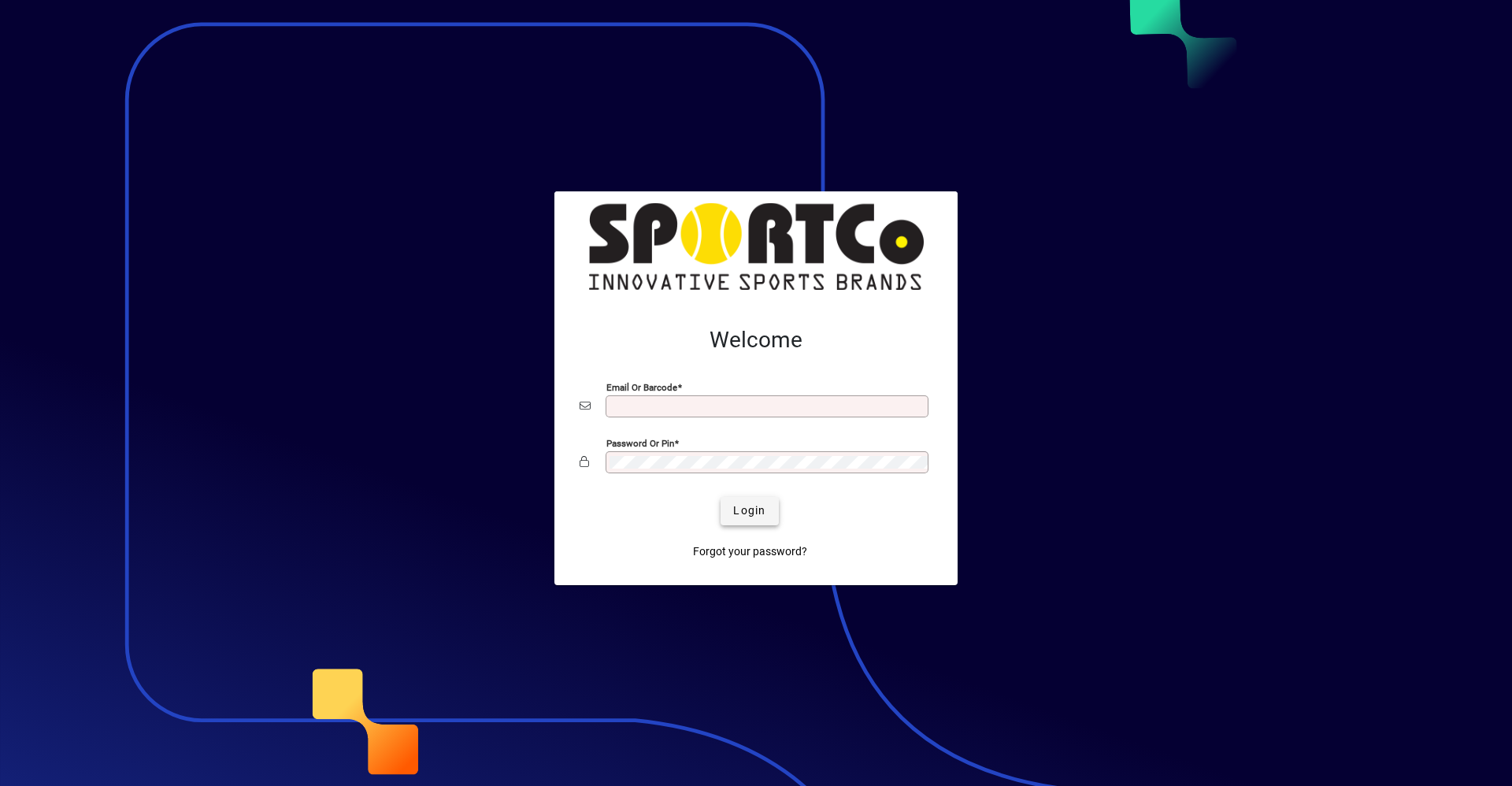
type input "**********"
click at [754, 511] on span "Login" at bounding box center [749, 510] width 32 height 17
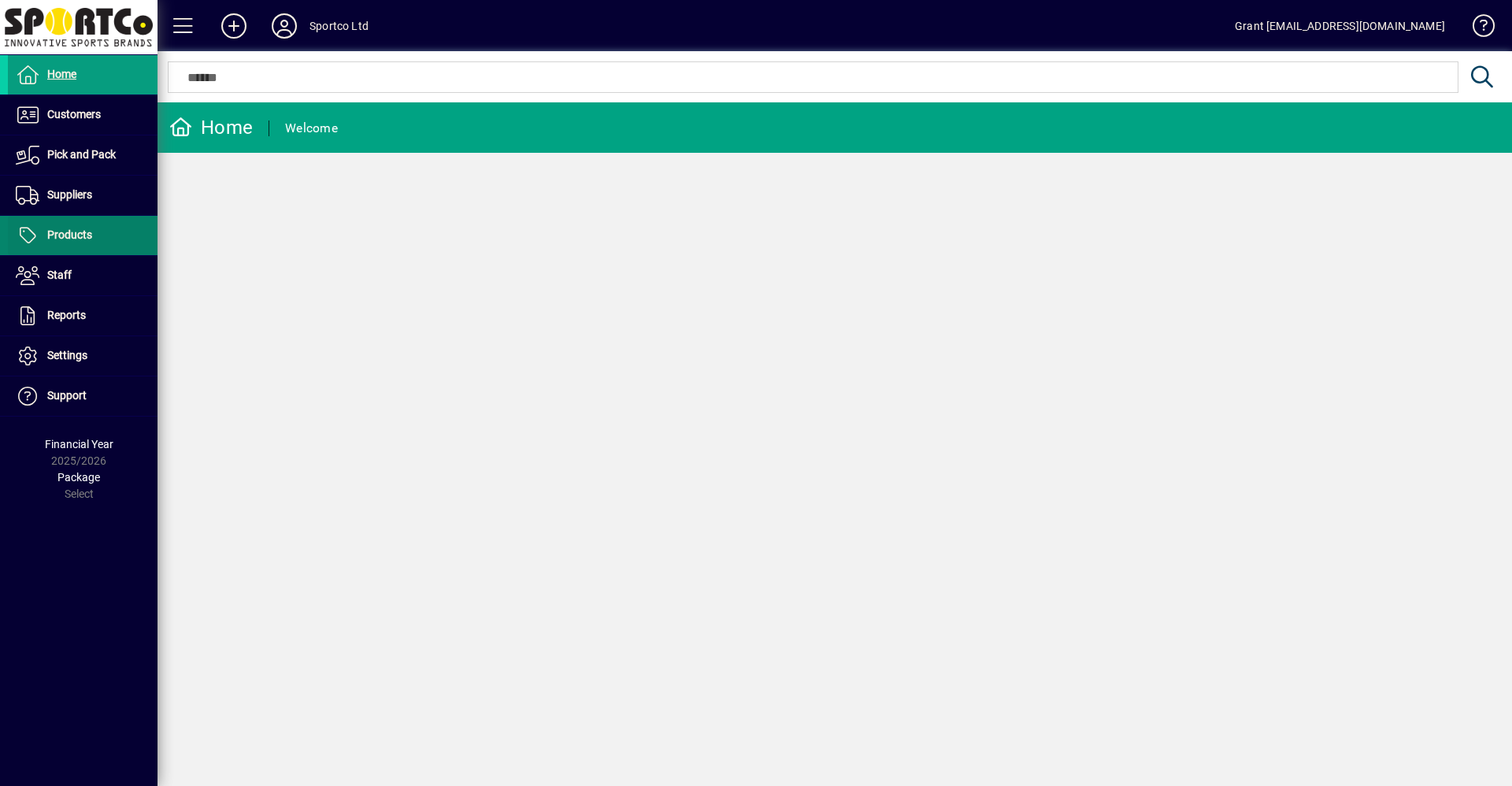
click at [85, 233] on span "Products" at bounding box center [70, 235] width 45 height 13
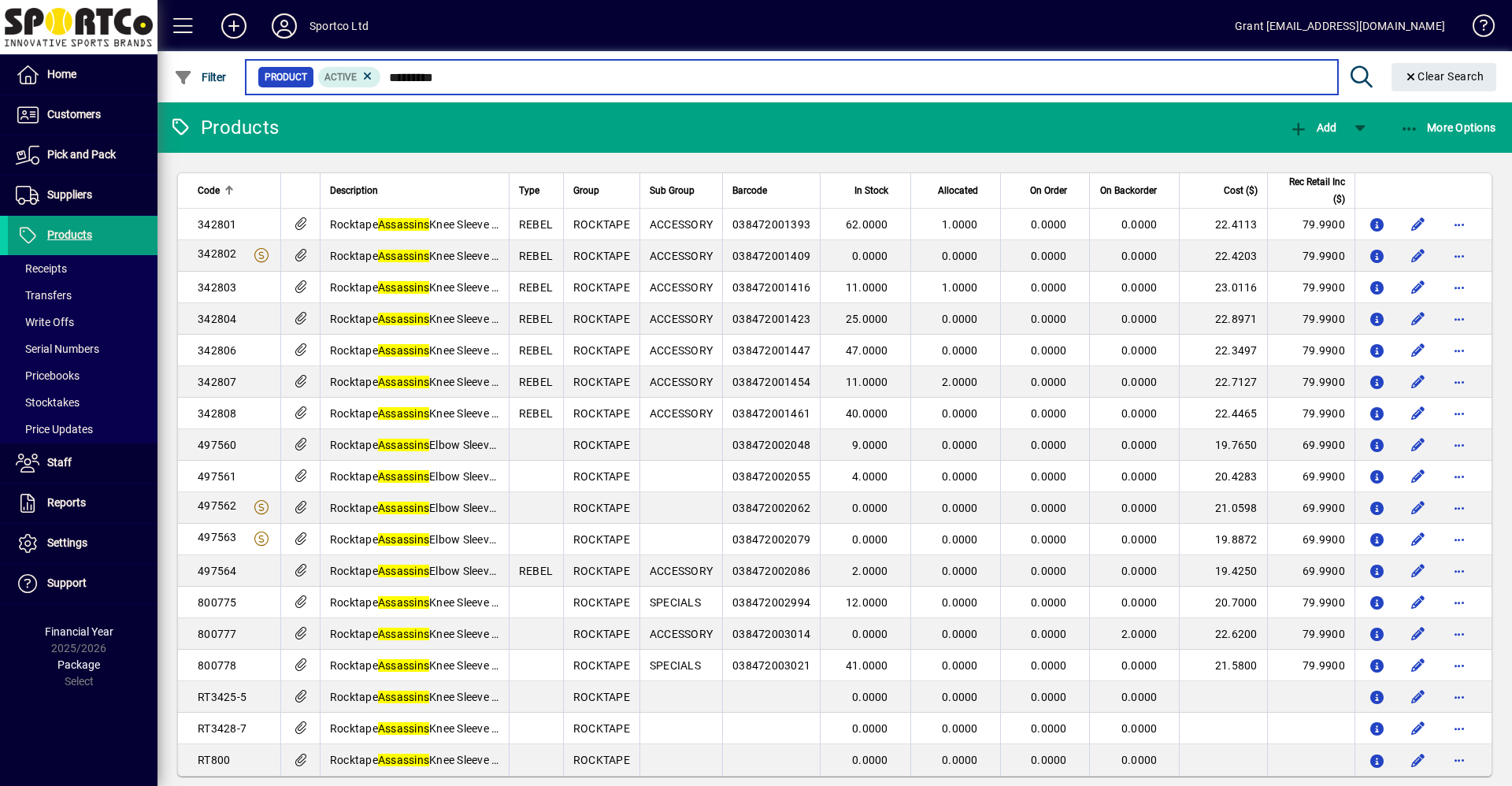
type input "*********"
